Goal: Information Seeking & Learning: Learn about a topic

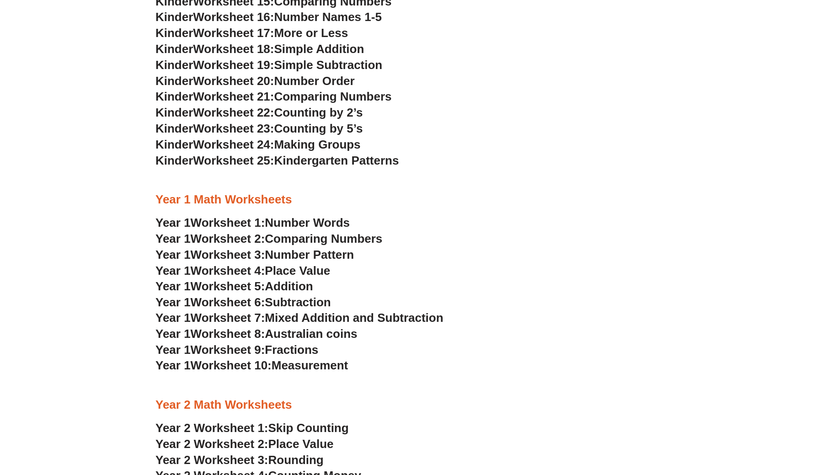
scroll to position [625, 0]
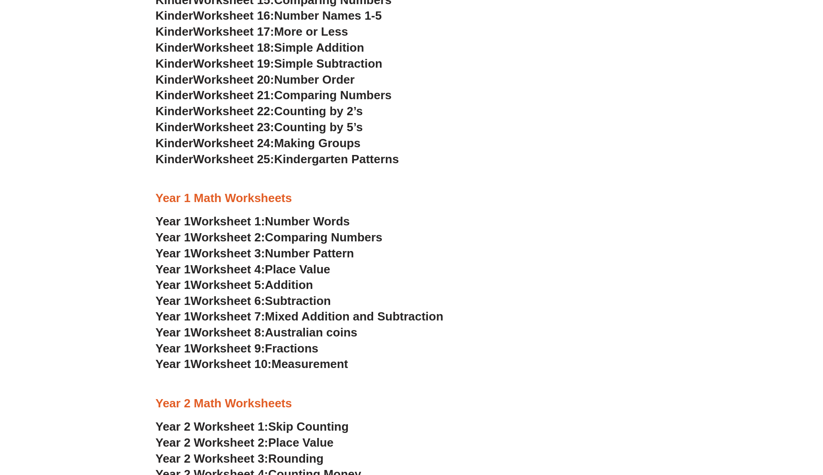
click at [275, 214] on span "Number Words" at bounding box center [307, 221] width 85 height 14
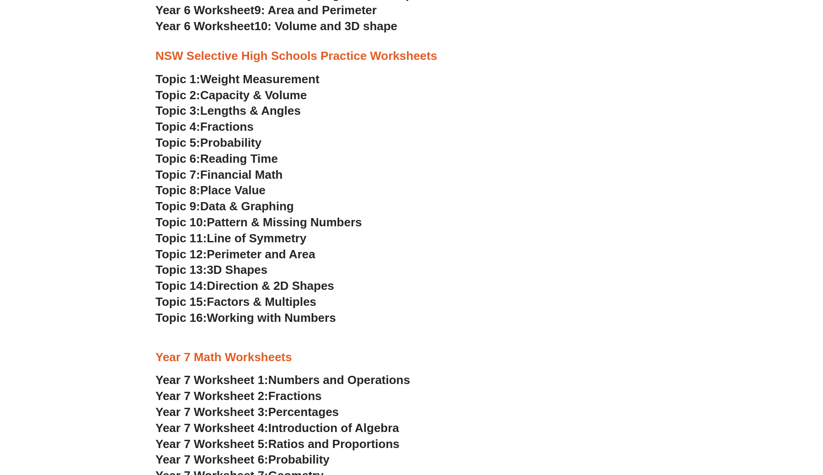
scroll to position [1997, 0]
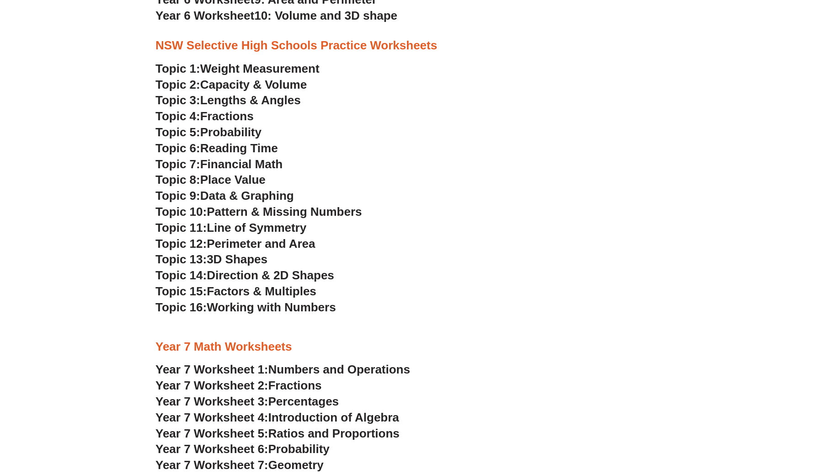
click at [272, 62] on span "Weight Measurement" at bounding box center [259, 69] width 119 height 14
click at [272, 78] on span "Capacity & Volume" at bounding box center [253, 85] width 107 height 14
click at [247, 93] on span "Lengths & Angles" at bounding box center [250, 100] width 101 height 14
click at [230, 109] on span "Fractions" at bounding box center [226, 116] width 53 height 14
click at [234, 125] on span "Probability" at bounding box center [230, 132] width 61 height 14
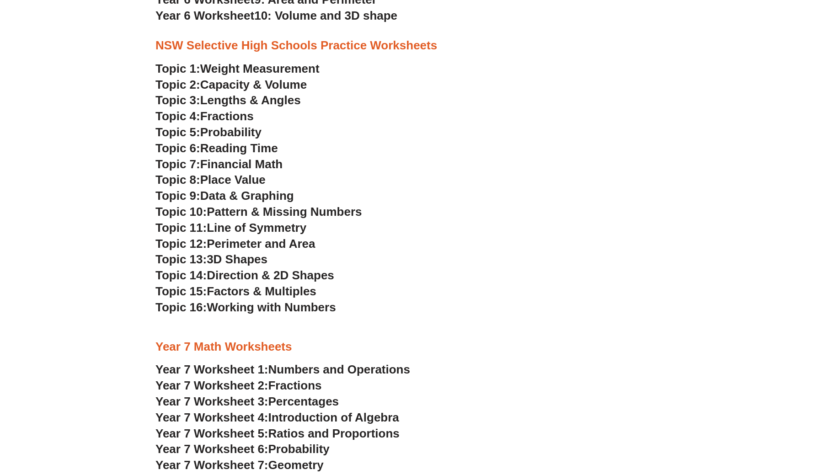
click at [257, 157] on span "Financial Math" at bounding box center [241, 164] width 82 height 14
click at [237, 173] on span "Place Value" at bounding box center [232, 180] width 65 height 14
click at [227, 189] on span "Data & Graphing" at bounding box center [247, 196] width 94 height 14
click at [254, 205] on span "Pattern & Missing Numbers" at bounding box center [284, 212] width 155 height 14
click at [259, 221] on span "Line of Symmetry" at bounding box center [257, 228] width 100 height 14
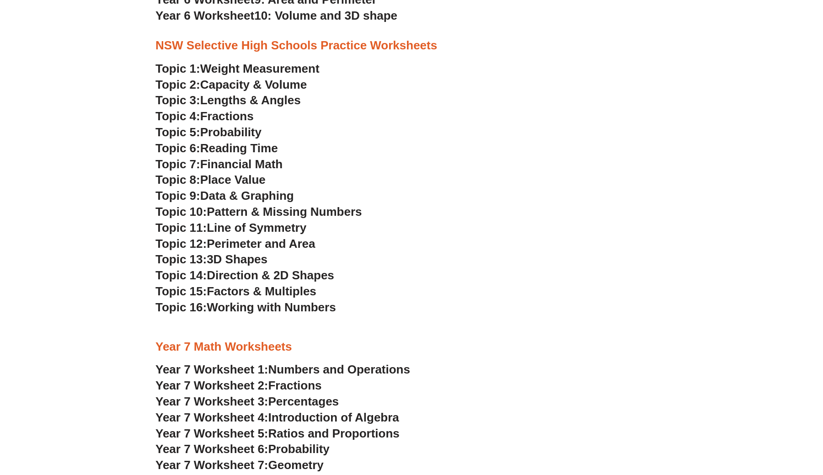
click at [253, 237] on span "Perimeter and Area" at bounding box center [261, 244] width 108 height 14
click at [236, 268] on span "Direction & 2D Shapes" at bounding box center [271, 275] width 128 height 14
click at [224, 284] on span "Factors & Multiples" at bounding box center [262, 291] width 110 height 14
click at [219, 300] on span "Working with Numbers" at bounding box center [271, 307] width 129 height 14
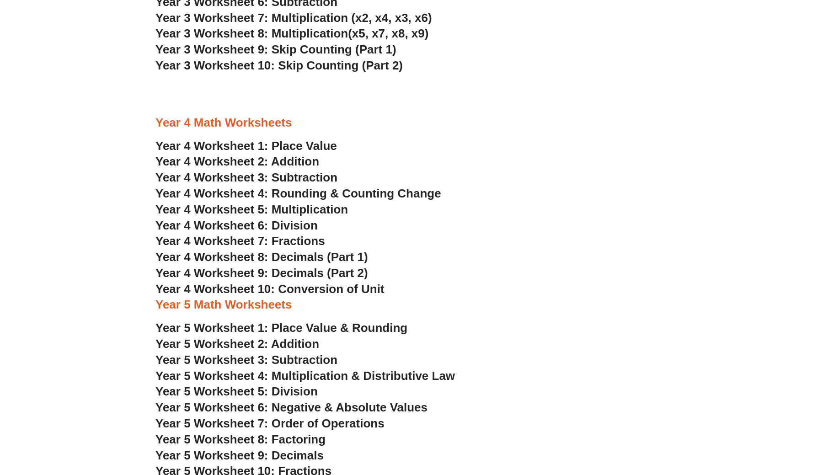
scroll to position [1140, 0]
